Goal: Navigation & Orientation: Find specific page/section

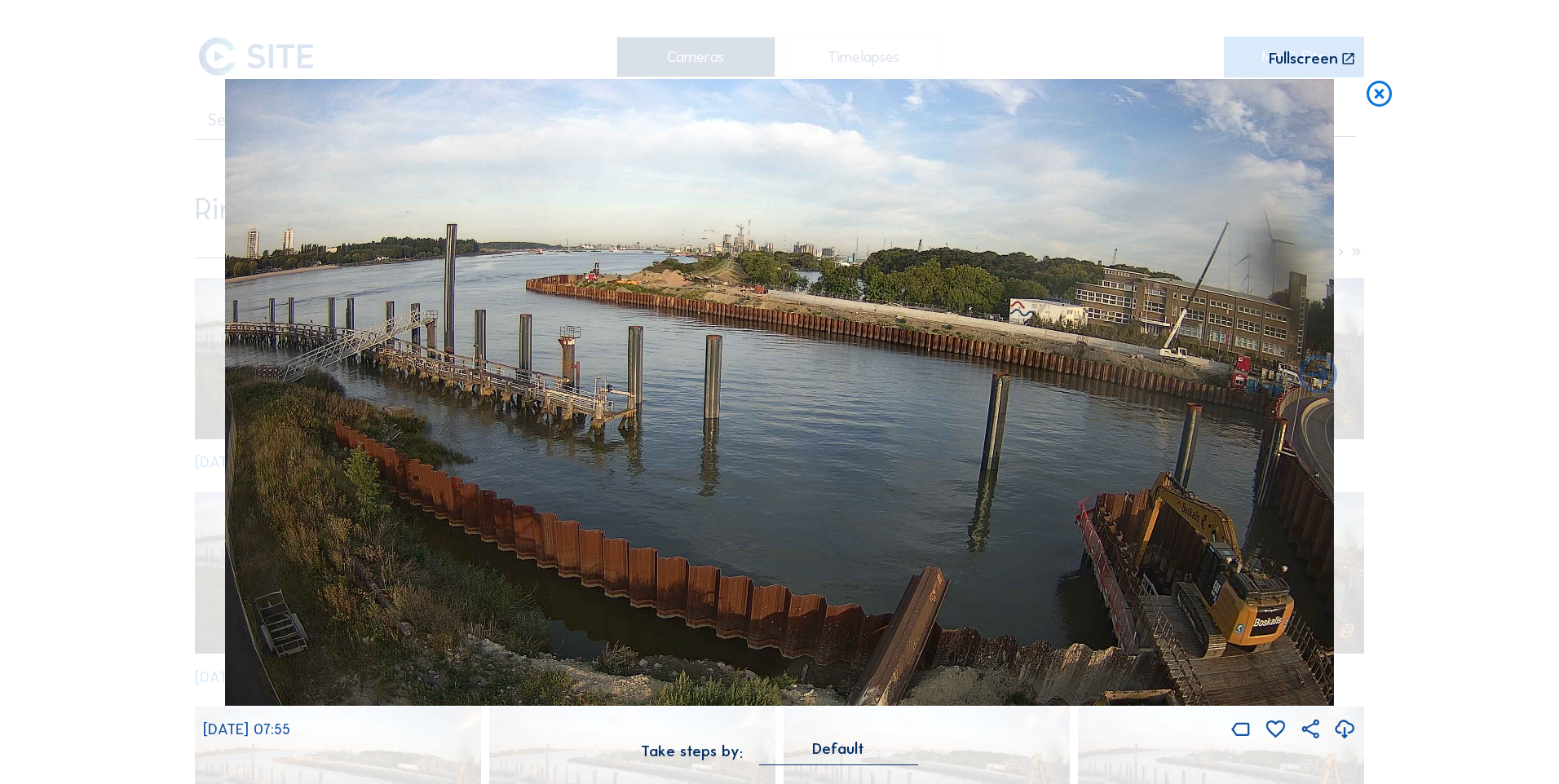
click at [1373, 98] on icon at bounding box center [1379, 94] width 31 height 31
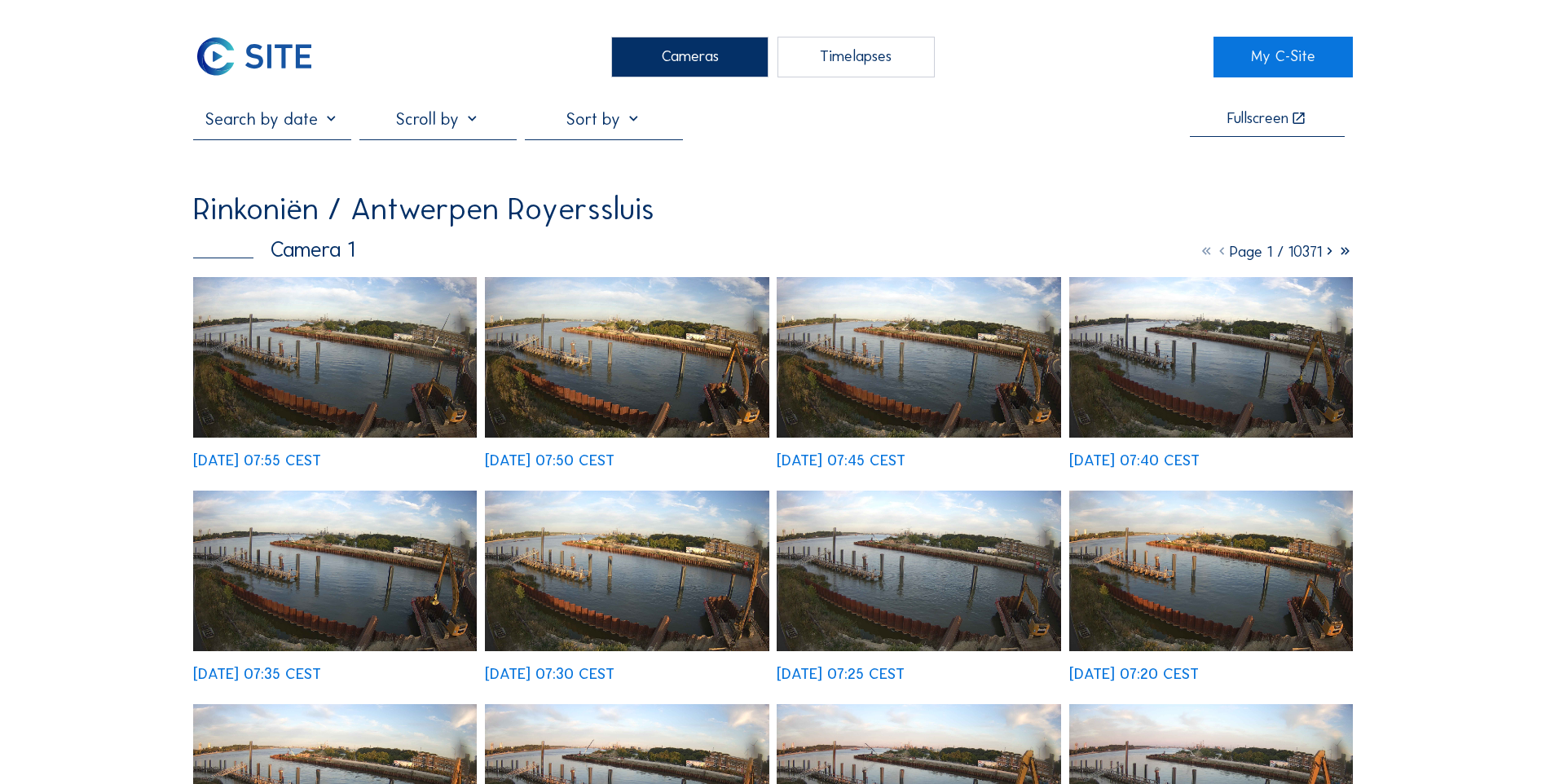
click at [278, 56] on img at bounding box center [253, 57] width 121 height 40
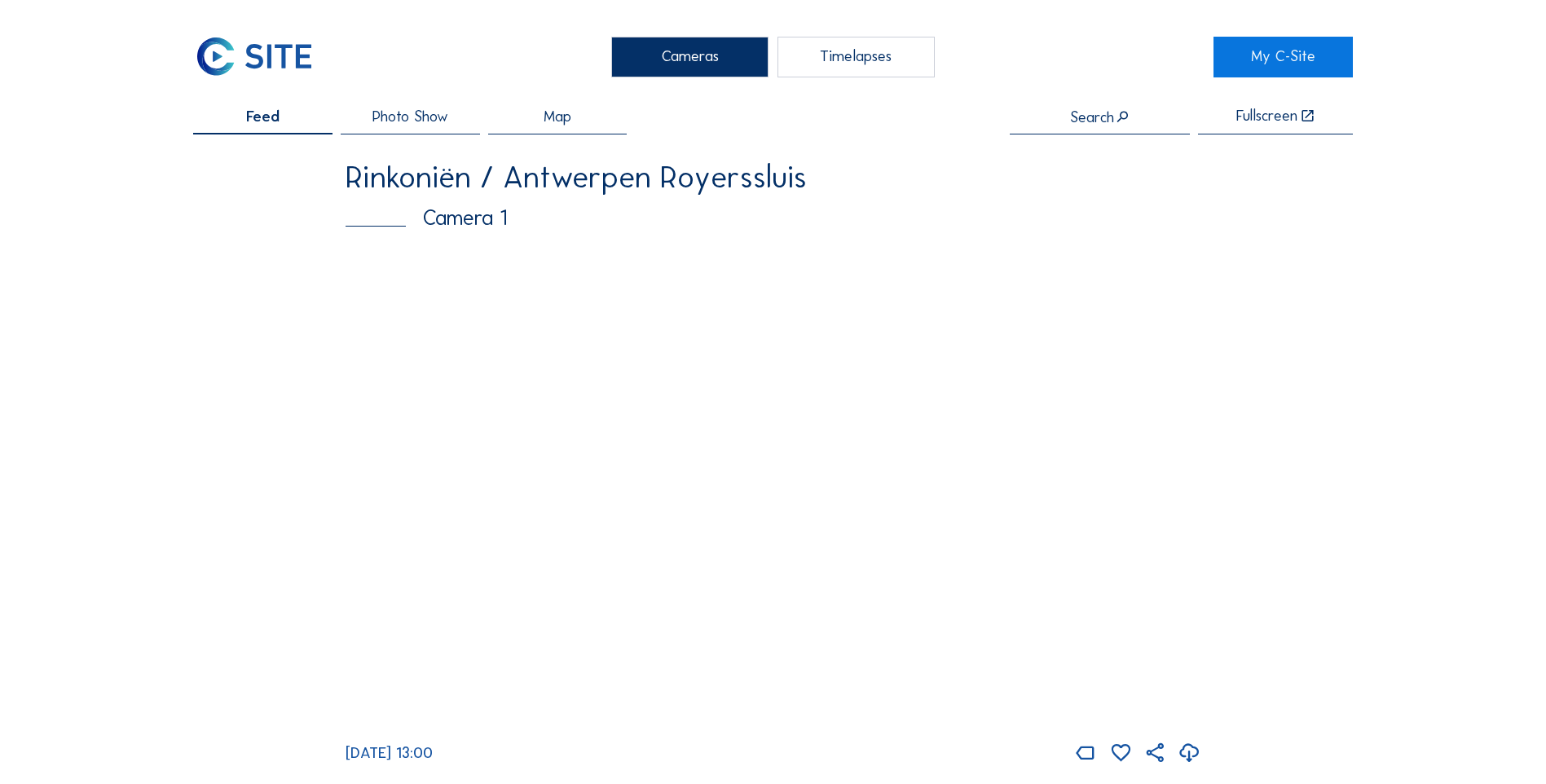
scroll to position [244, 0]
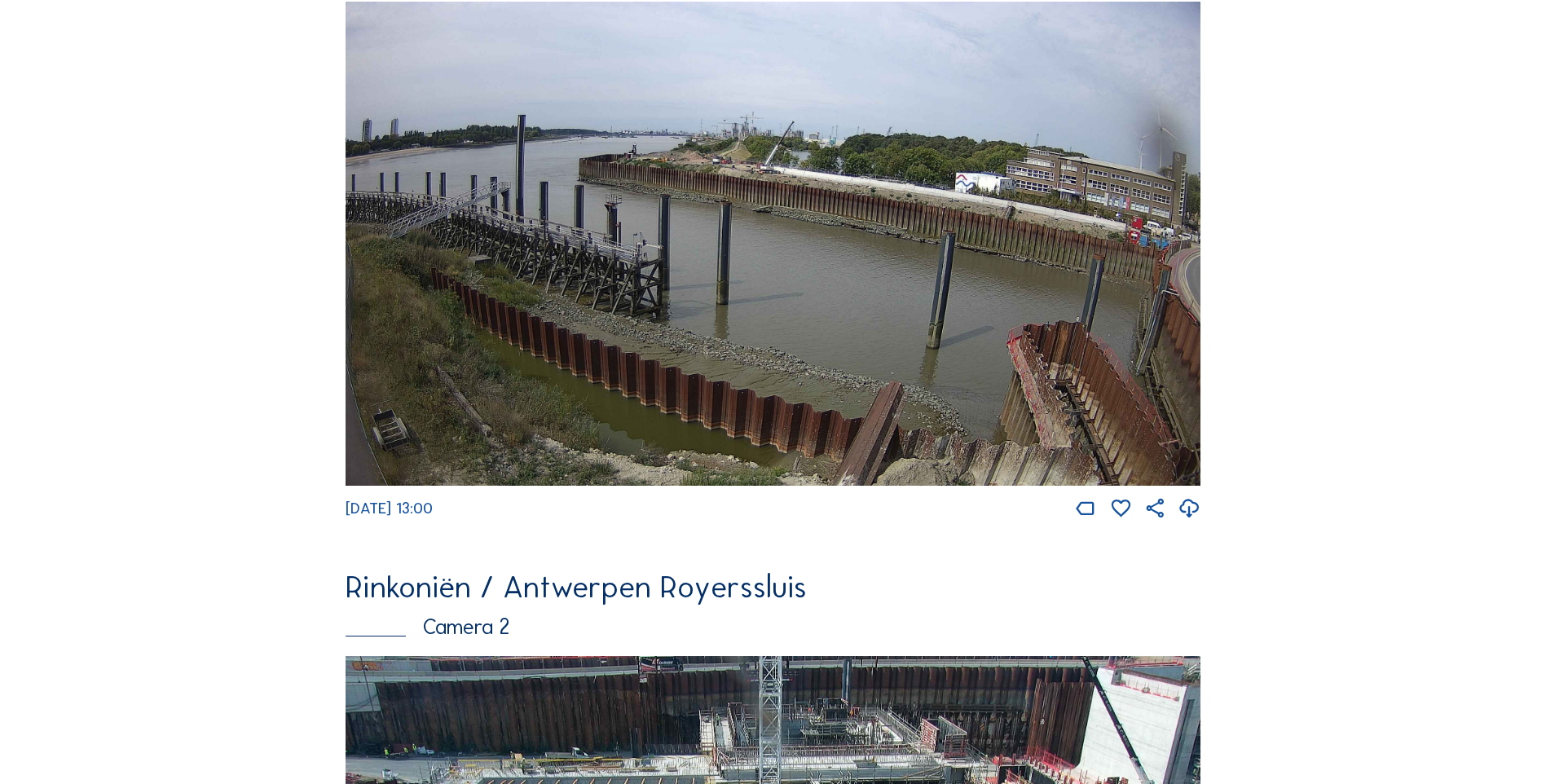
click at [905, 286] on img at bounding box center [773, 243] width 855 height 483
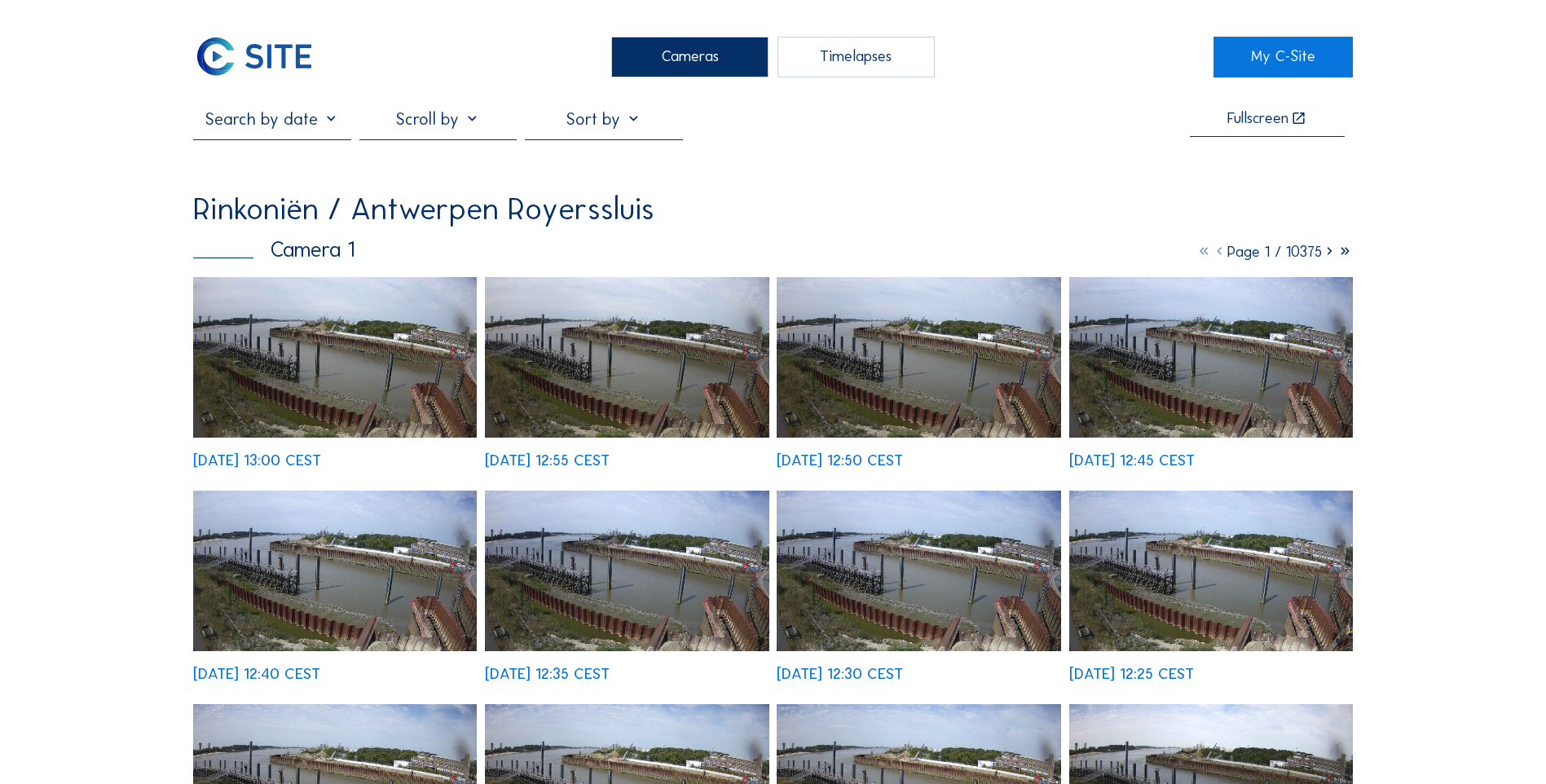
click at [324, 366] on img at bounding box center [335, 357] width 284 height 161
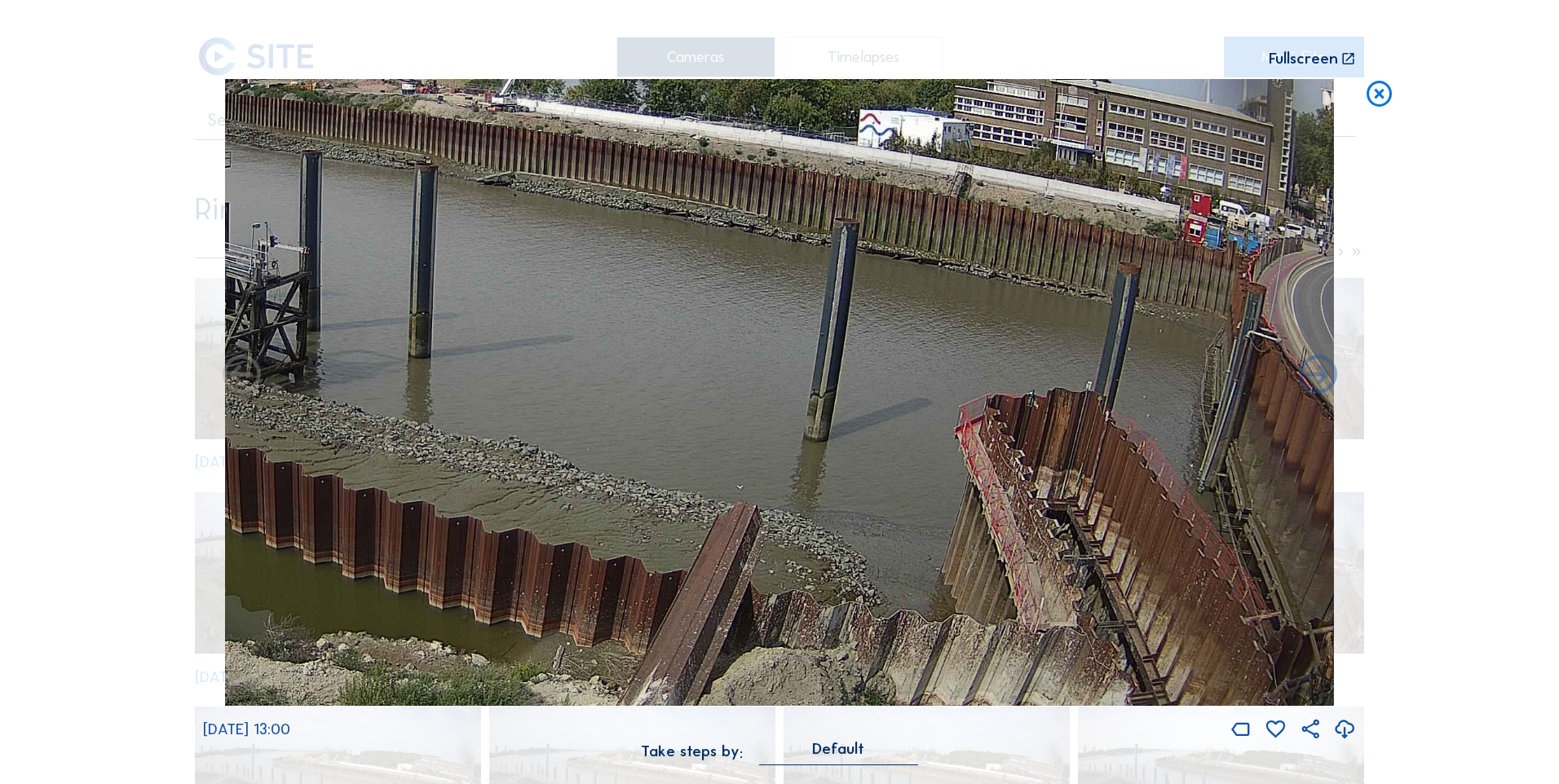
drag, startPoint x: 1102, startPoint y: 620, endPoint x: 894, endPoint y: 373, distance: 322.9
click at [895, 373] on img at bounding box center [779, 392] width 1110 height 628
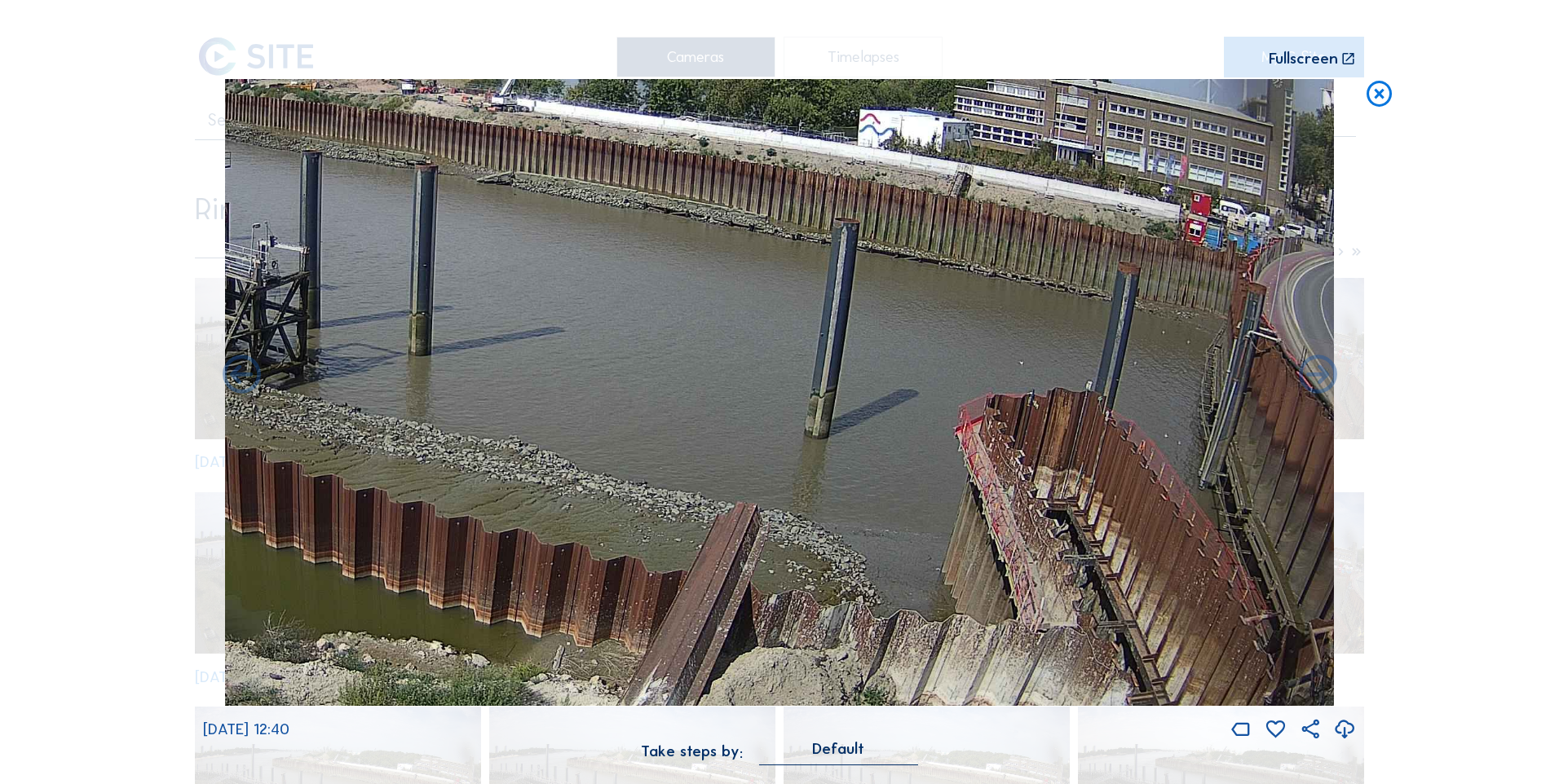
drag, startPoint x: 1025, startPoint y: 417, endPoint x: 1071, endPoint y: 260, distance: 163.6
click at [983, 357] on img at bounding box center [779, 392] width 1110 height 628
click at [1389, 101] on icon at bounding box center [1379, 94] width 31 height 31
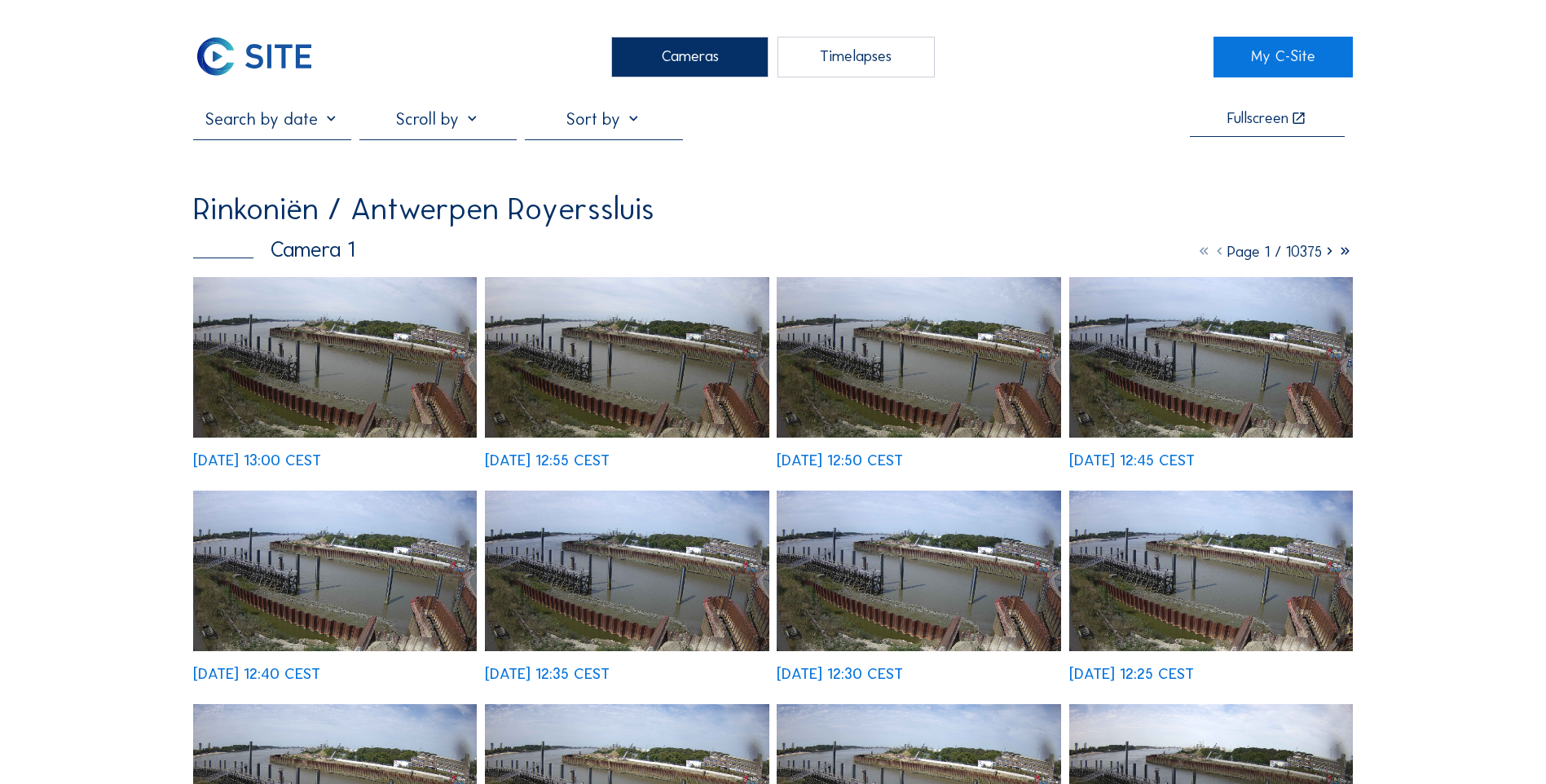
click at [297, 64] on img at bounding box center [253, 57] width 121 height 40
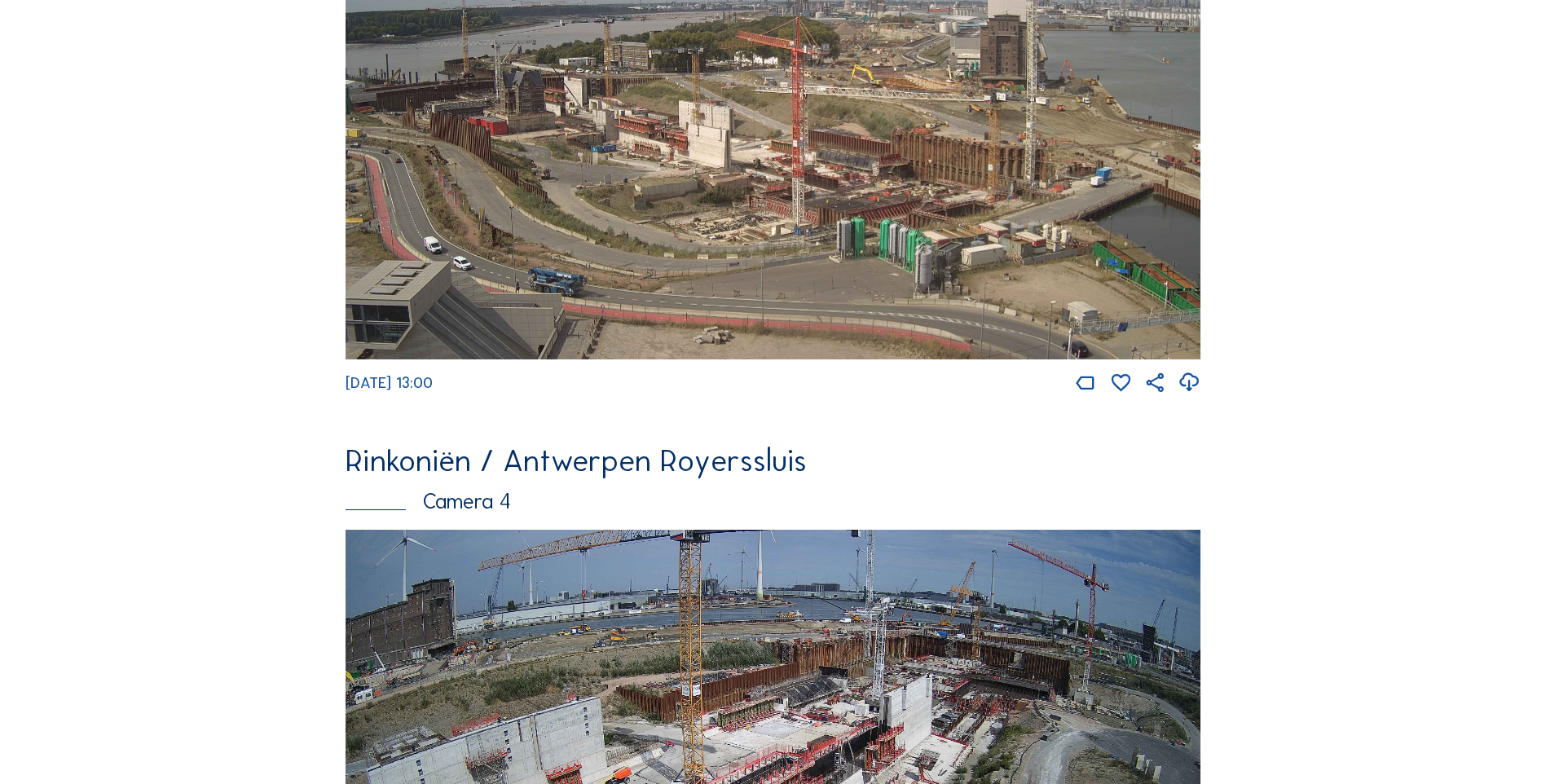
scroll to position [2372, 0]
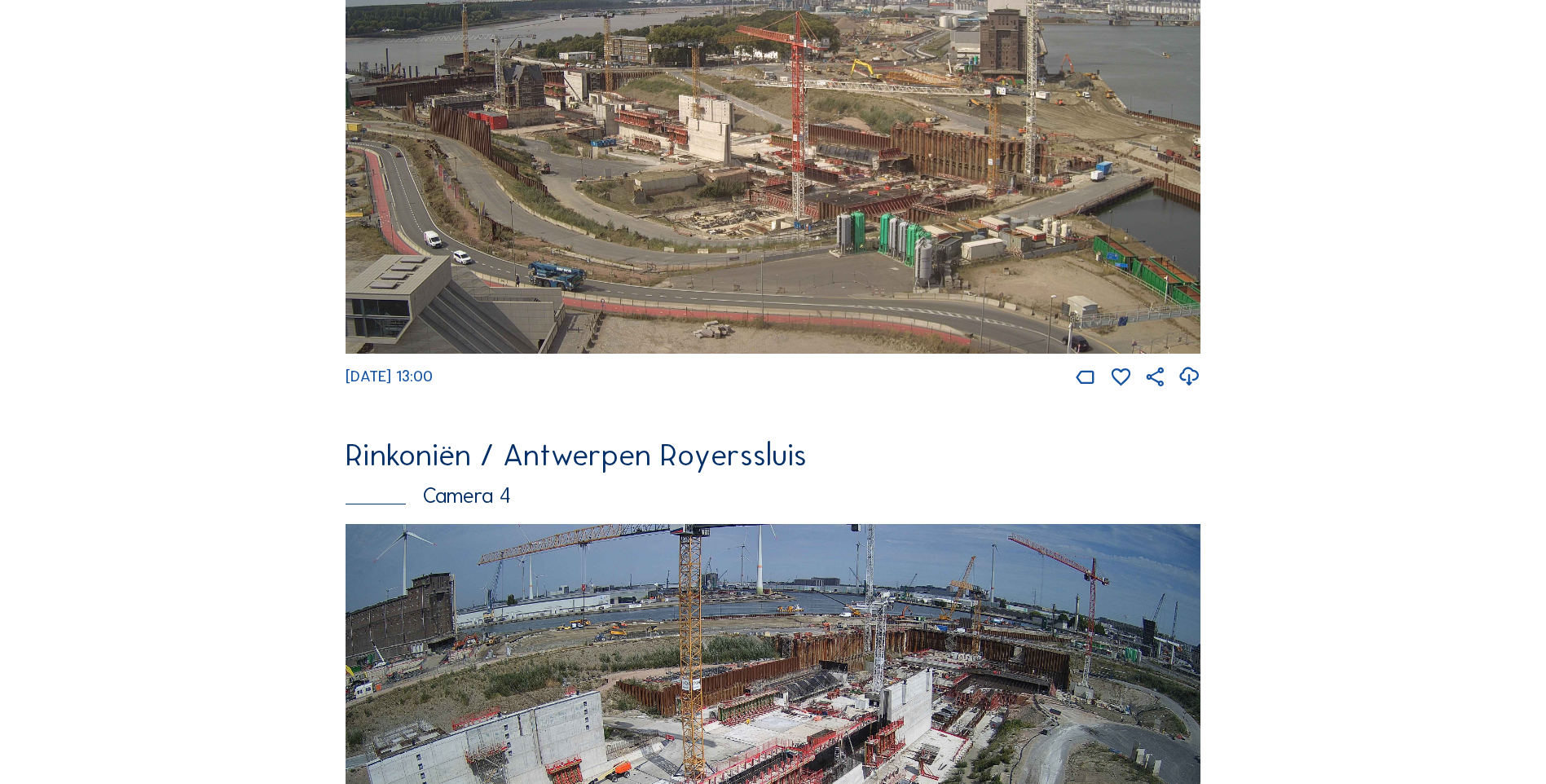
click at [683, 105] on img at bounding box center [773, 112] width 855 height 480
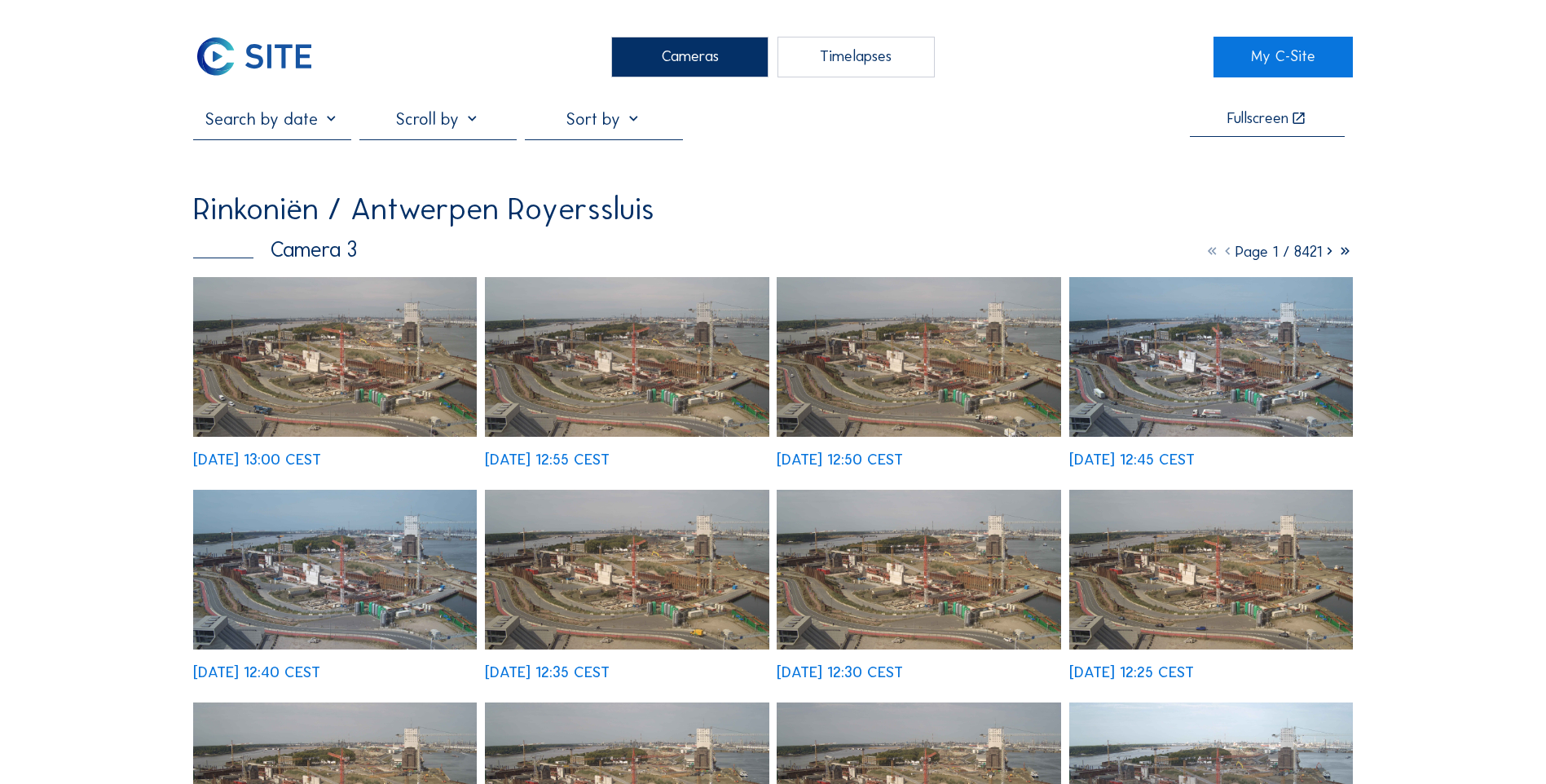
click at [612, 369] on img at bounding box center [627, 357] width 284 height 160
